Goal: Information Seeking & Learning: Learn about a topic

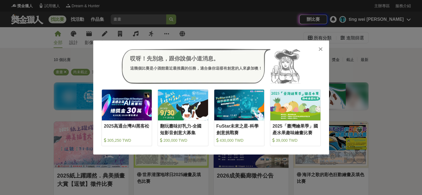
click at [320, 48] on icon at bounding box center [321, 49] width 4 height 6
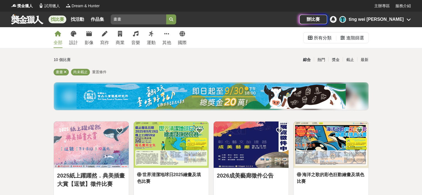
click at [133, 19] on input "畫畫" at bounding box center [139, 19] width 56 height 10
click at [173, 20] on icon "submit" at bounding box center [171, 19] width 4 height 4
click at [174, 16] on button "submit" at bounding box center [171, 19] width 10 height 10
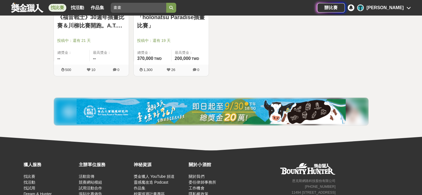
scroll to position [361, 0]
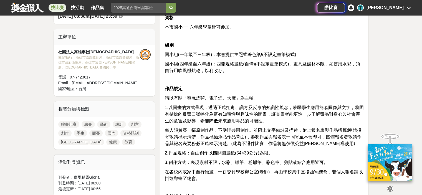
scroll to position [222, 0]
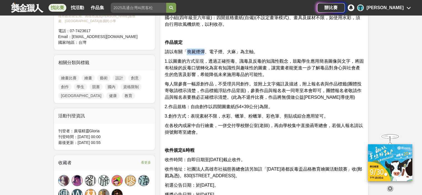
drag, startPoint x: 187, startPoint y: 52, endPoint x: 203, endPoint y: 52, distance: 15.8
click at [203, 52] on span "請以有關「喪屍煙彈、電子煙、大麻」為主軸。" at bounding box center [211, 51] width 93 height 5
copy span "喪屍煙彈"
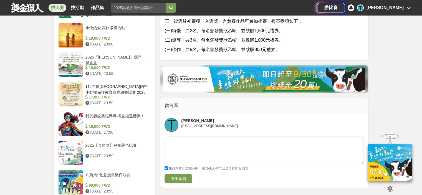
scroll to position [444, 0]
